Goal: Find specific page/section: Find specific page/section

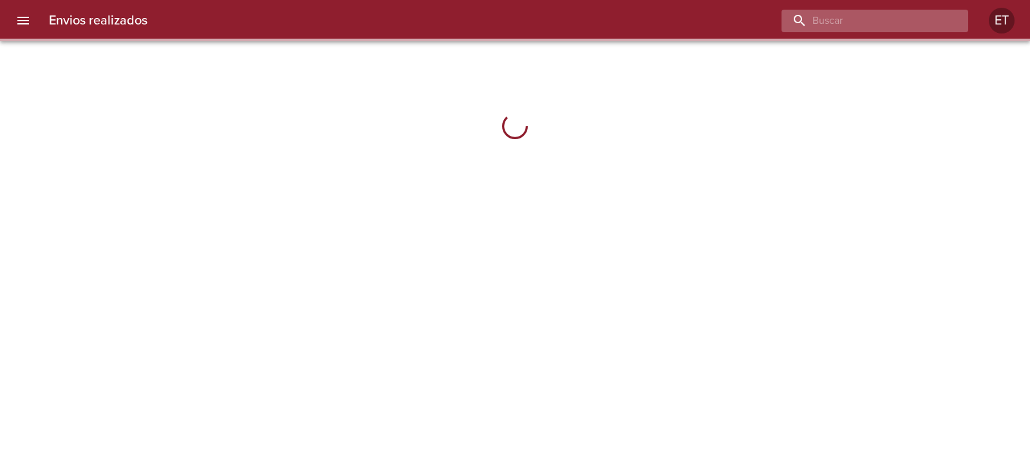
click at [901, 24] on input "buscar" at bounding box center [863, 21] width 165 height 23
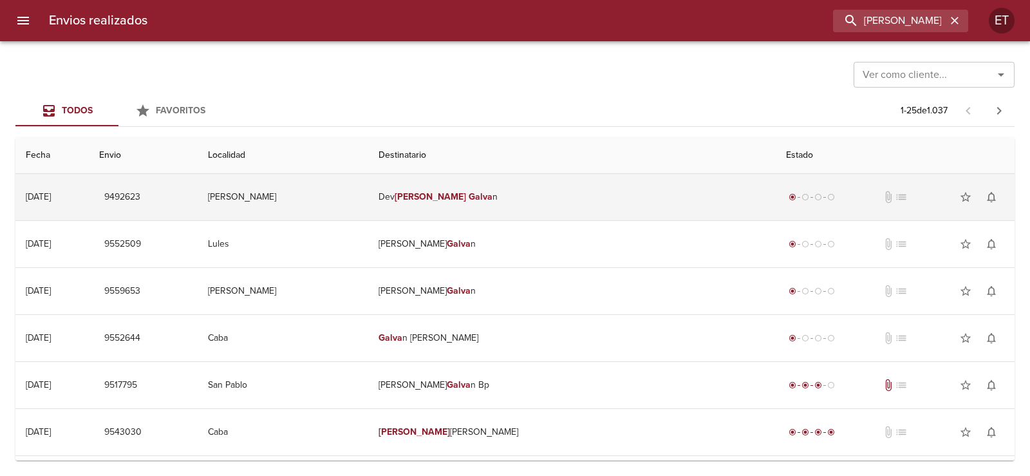
click at [786, 205] on div "radio_button_checked radio_button_unchecked radio_button_unchecked radio_button…" at bounding box center [895, 197] width 218 height 26
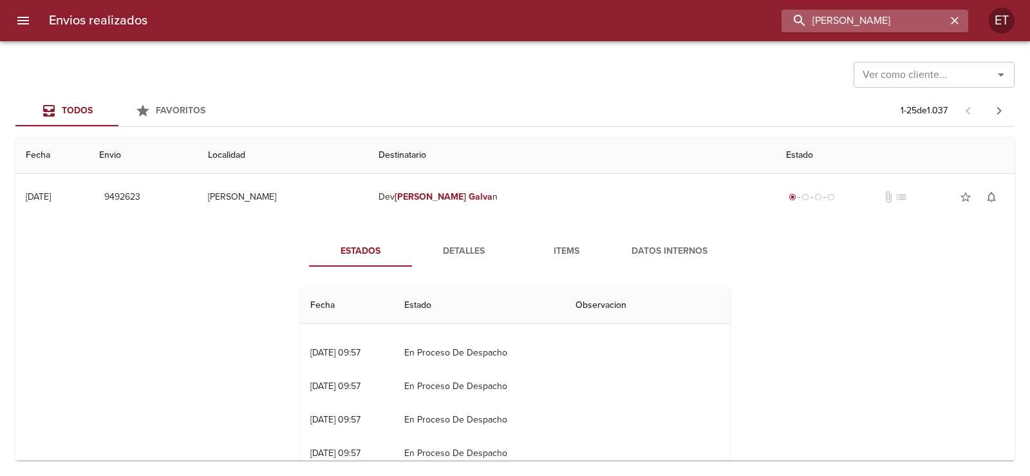
click at [871, 21] on input "[PERSON_NAME]" at bounding box center [863, 21] width 165 height 23
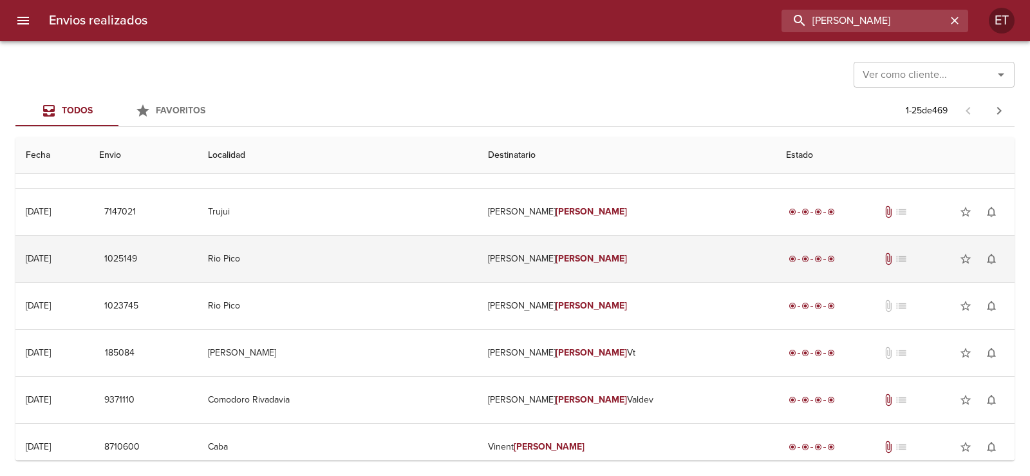
scroll to position [515, 0]
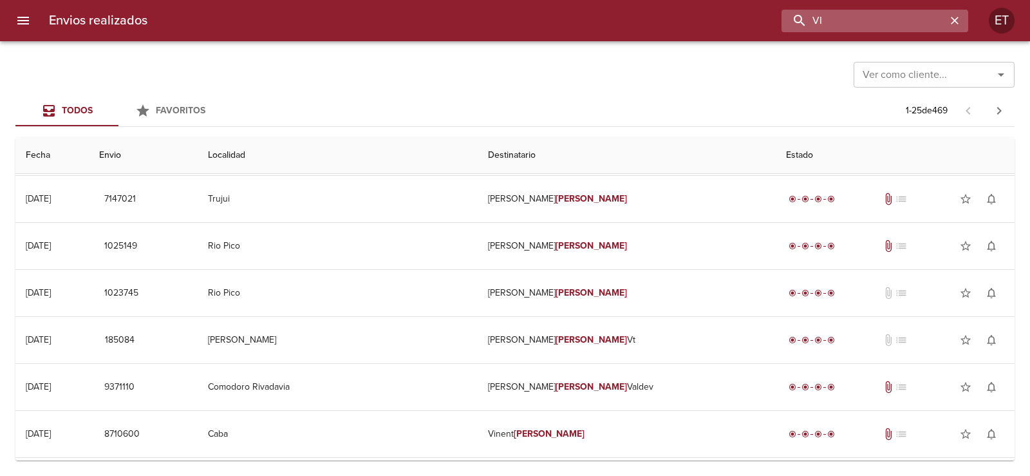
type input "V"
type input "DEV [PERSON_NAME]"
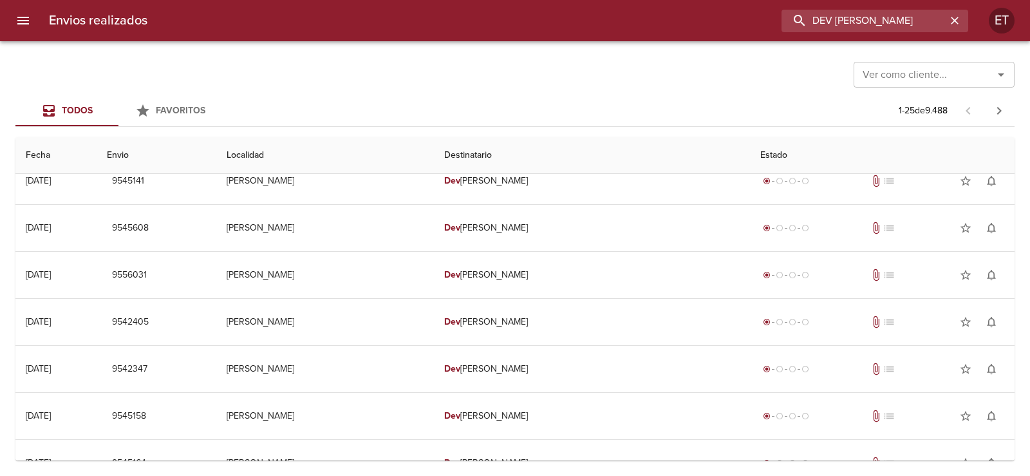
scroll to position [0, 0]
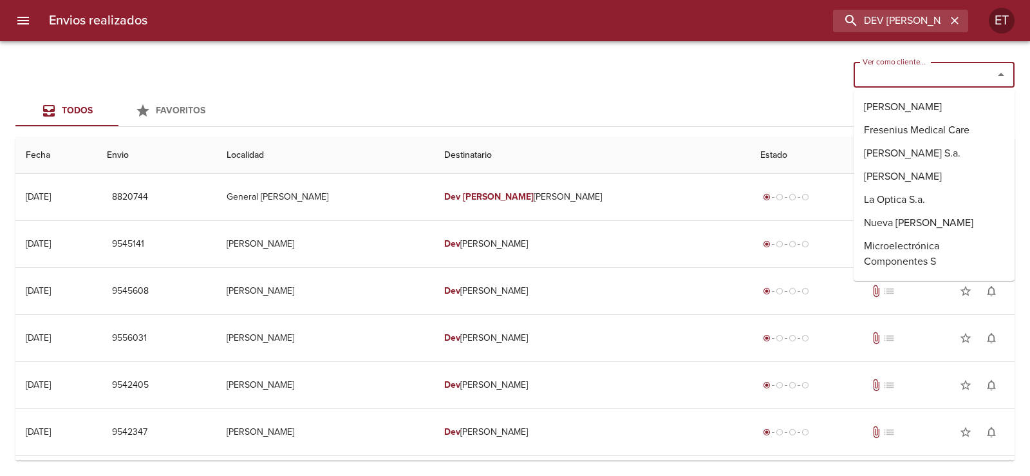
click at [889, 69] on input "Ver como cliente..." at bounding box center [914, 75] width 115 height 18
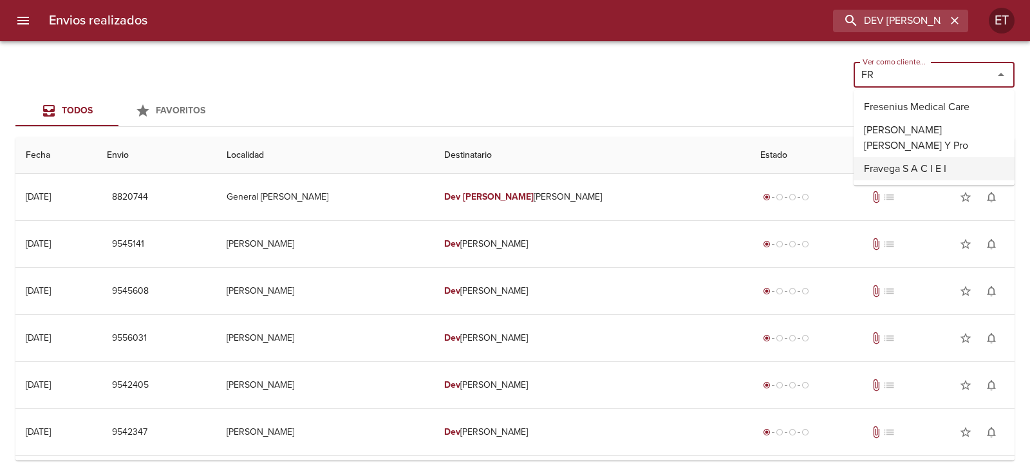
click at [923, 169] on li "Fravega S A C I E I" at bounding box center [933, 168] width 161 height 23
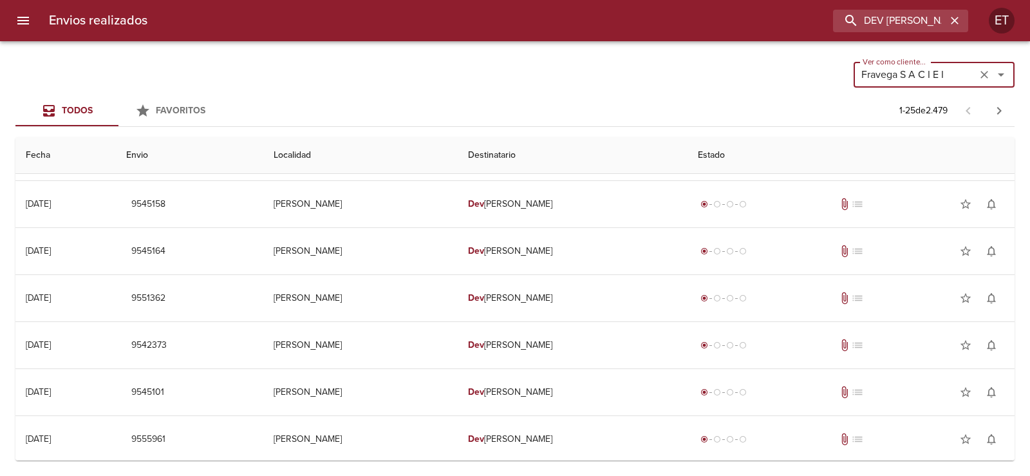
scroll to position [257, 0]
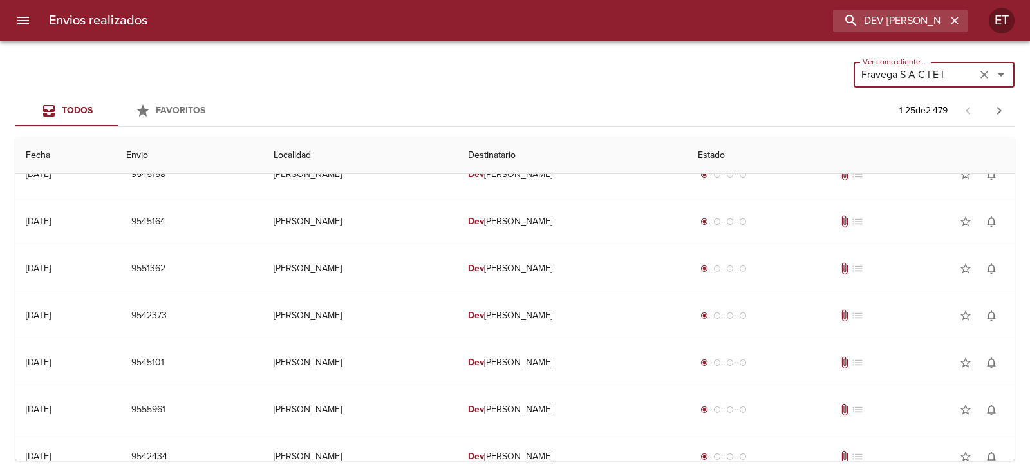
type input "Fravega S A C I E I"
click at [861, 12] on input "DEV [PERSON_NAME]" at bounding box center [863, 21] width 165 height 23
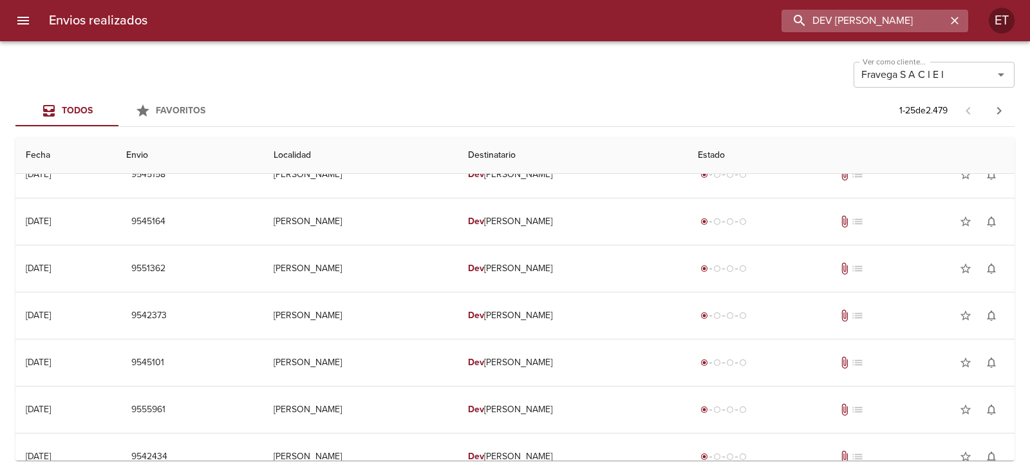
click at [861, 12] on input "DEV [PERSON_NAME]" at bounding box center [863, 21] width 165 height 23
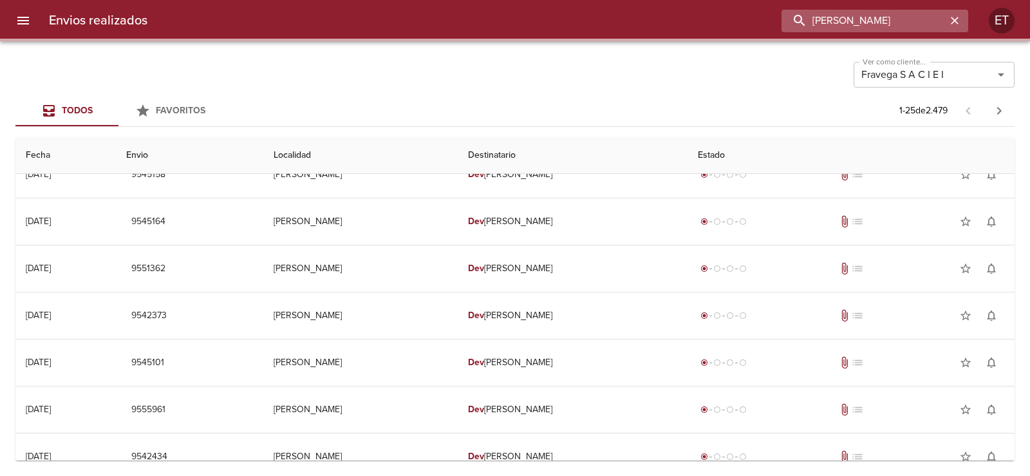
scroll to position [0, 0]
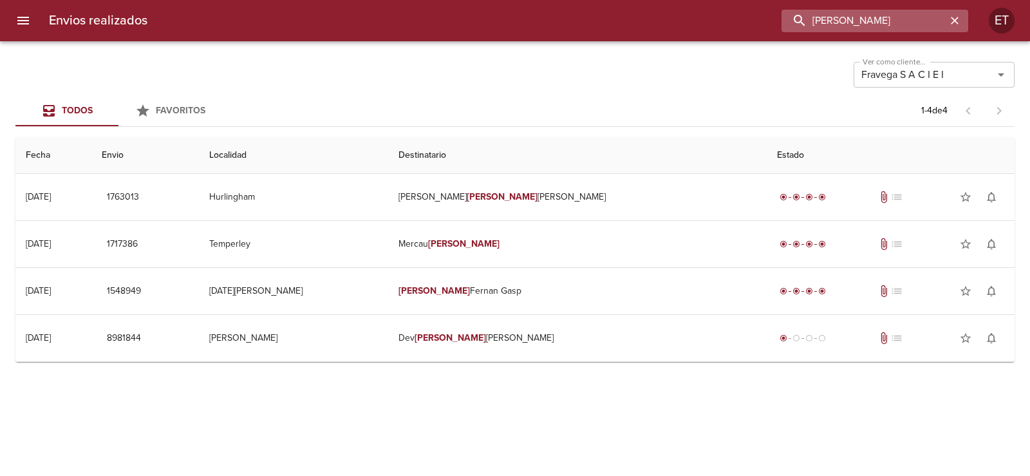
click at [872, 13] on input "[PERSON_NAME]" at bounding box center [863, 21] width 165 height 23
type input "[PERSON_NAME]"
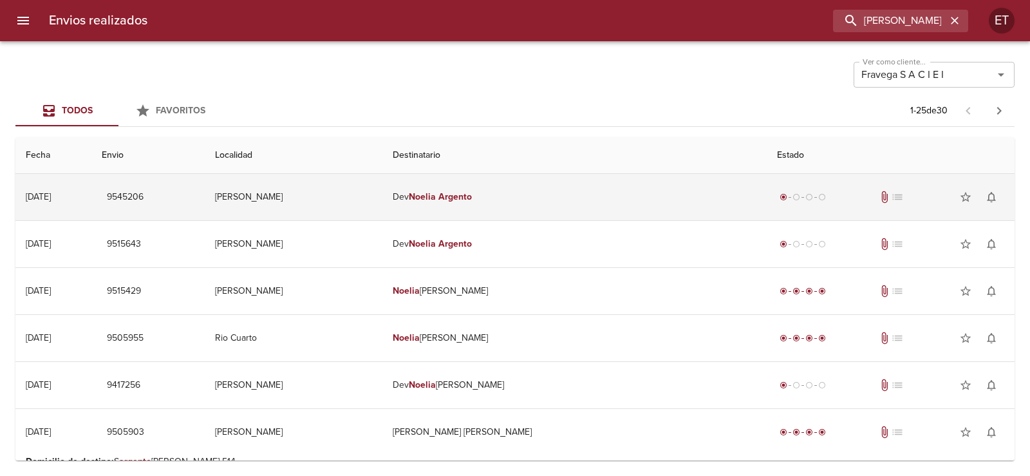
click at [481, 205] on td "[PERSON_NAME]" at bounding box center [574, 197] width 384 height 46
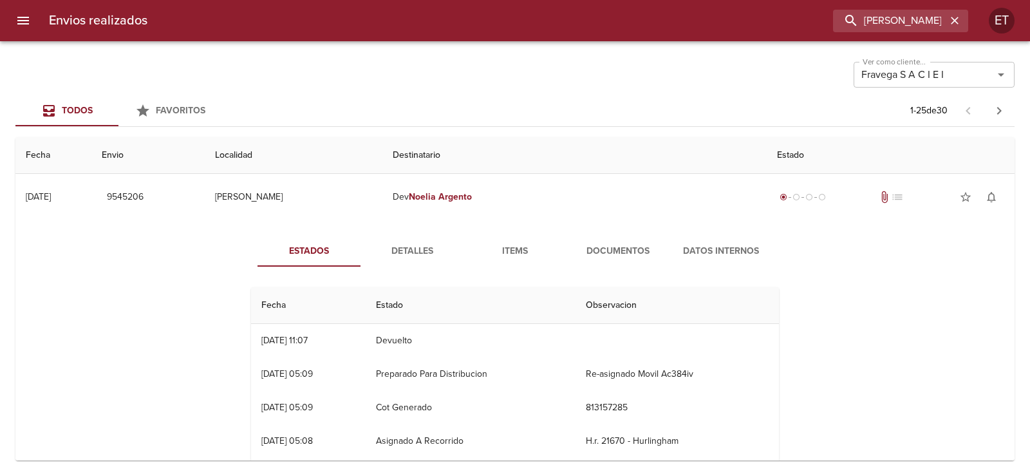
click at [624, 240] on button "Documentos" at bounding box center [617, 251] width 103 height 31
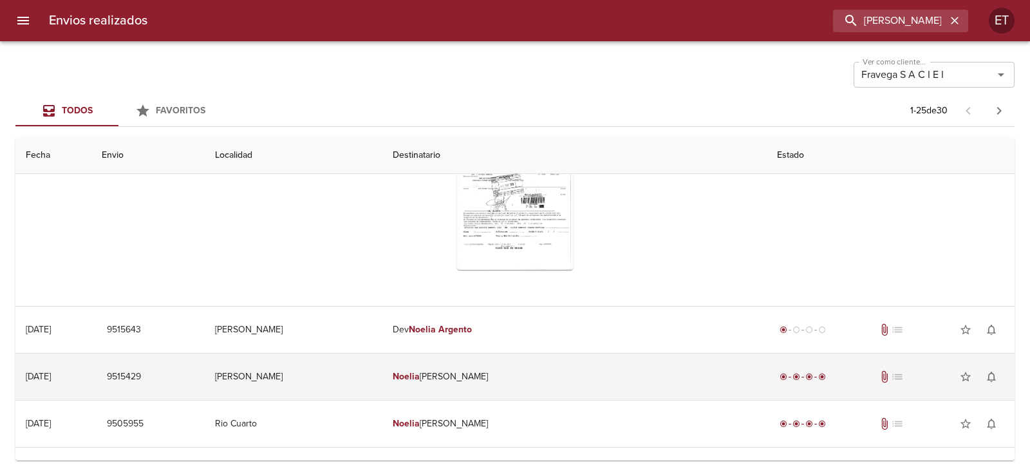
scroll to position [193, 0]
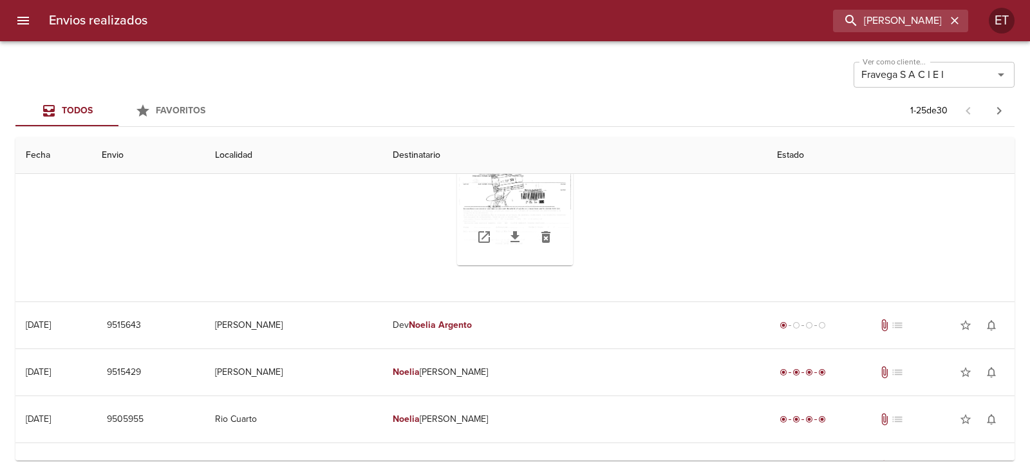
click at [509, 240] on icon "Tabla de envíos del cliente" at bounding box center [514, 236] width 15 height 15
